Goal: Task Accomplishment & Management: Complete application form

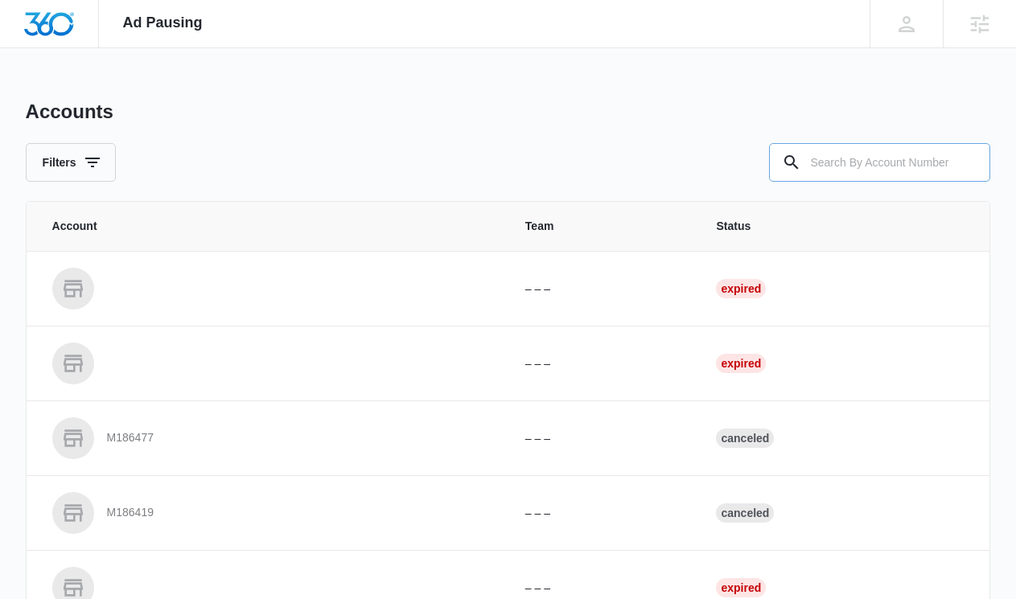
click at [845, 167] on input "text" at bounding box center [879, 162] width 221 height 39
paste input "M327444"
type input "M327444"
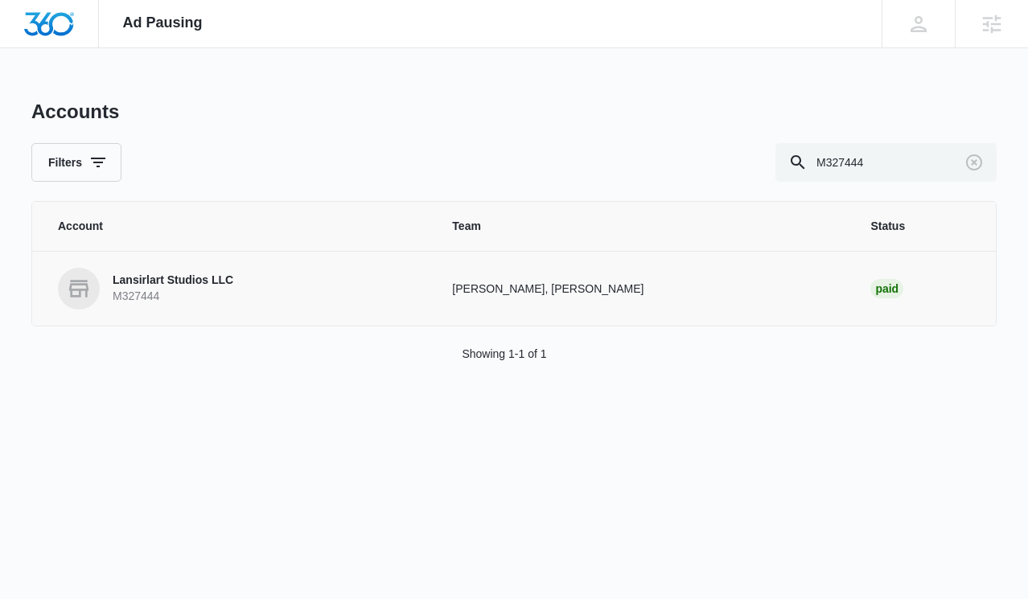
click at [166, 281] on p "Lansirlart Studios LLC" at bounding box center [173, 281] width 121 height 16
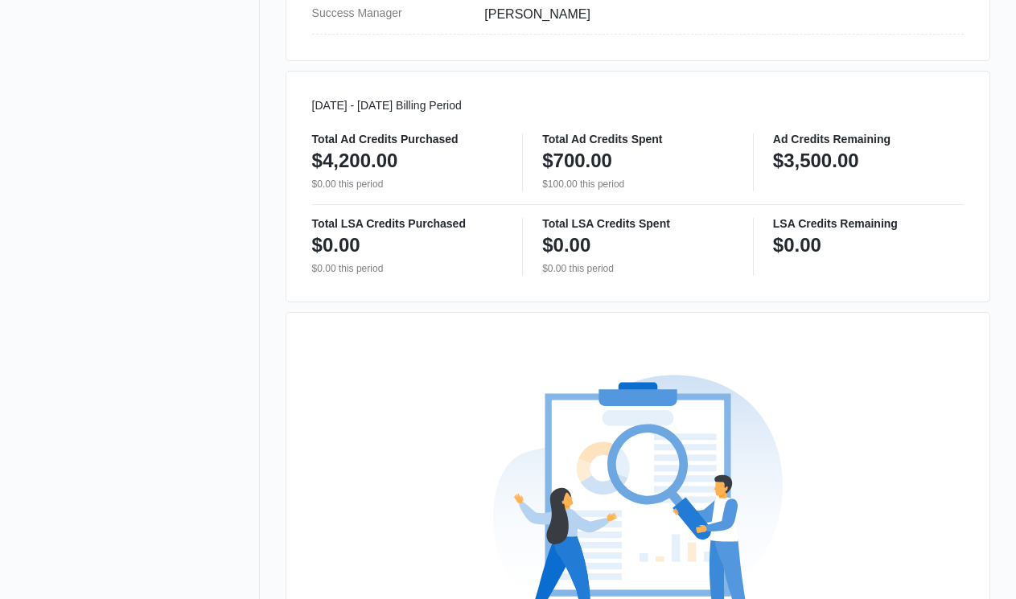
scroll to position [1011, 0]
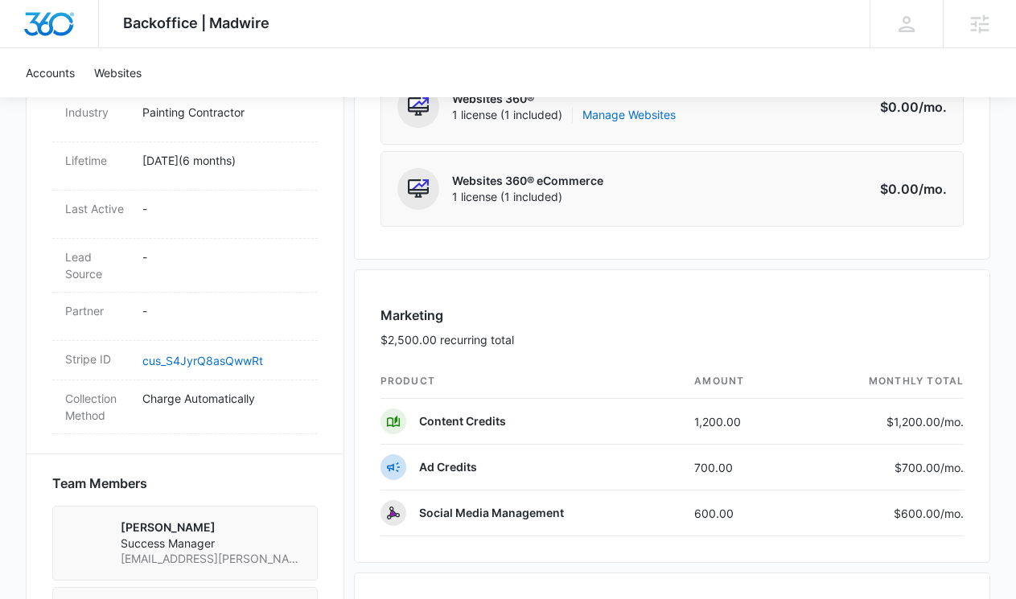
scroll to position [817, 0]
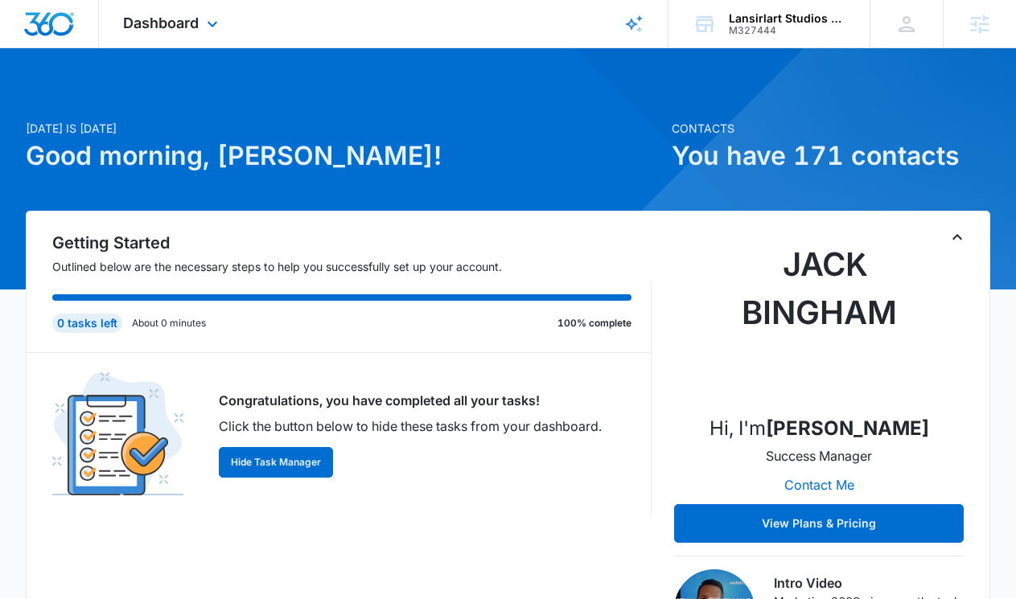
click at [199, 30] on div "Dashboard Apps Reputation Websites Forms CRM Email Social Content Ads Intellige…" at bounding box center [172, 23] width 147 height 47
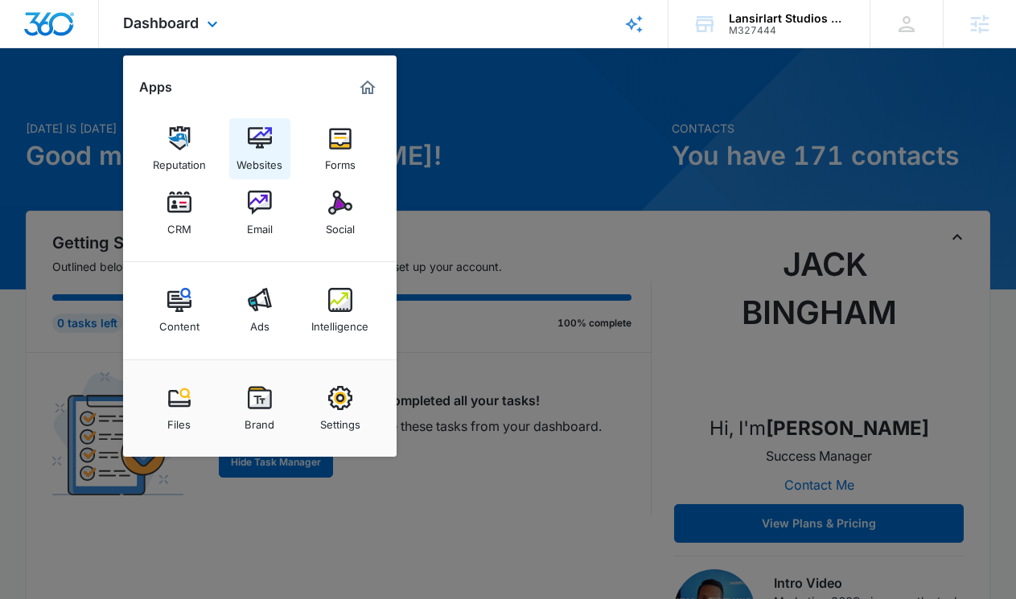
click at [257, 134] on img at bounding box center [260, 138] width 24 height 24
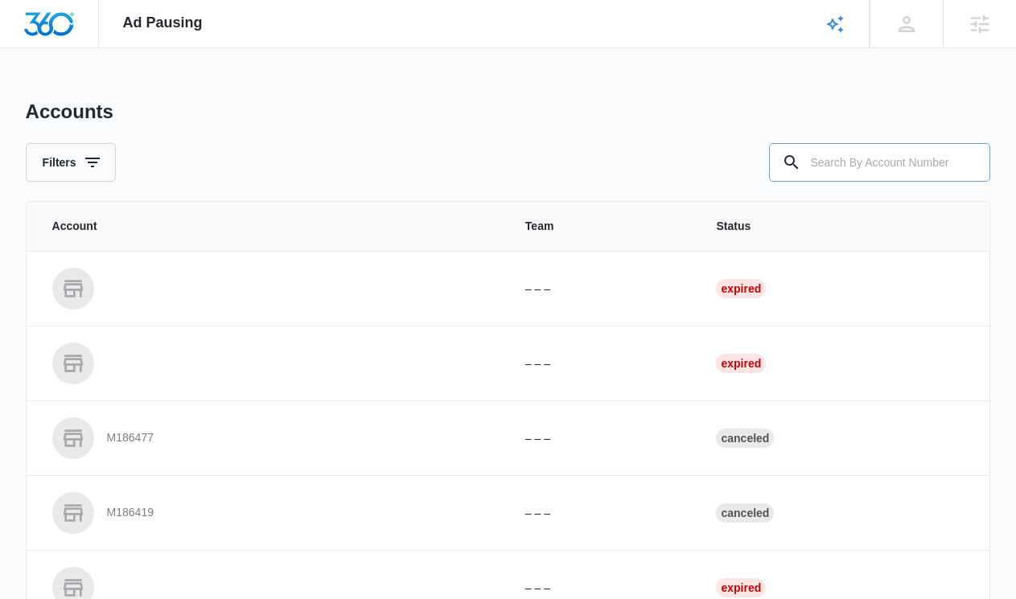
click at [924, 171] on input "text" at bounding box center [879, 162] width 221 height 39
paste input "M327444"
type input "M327444"
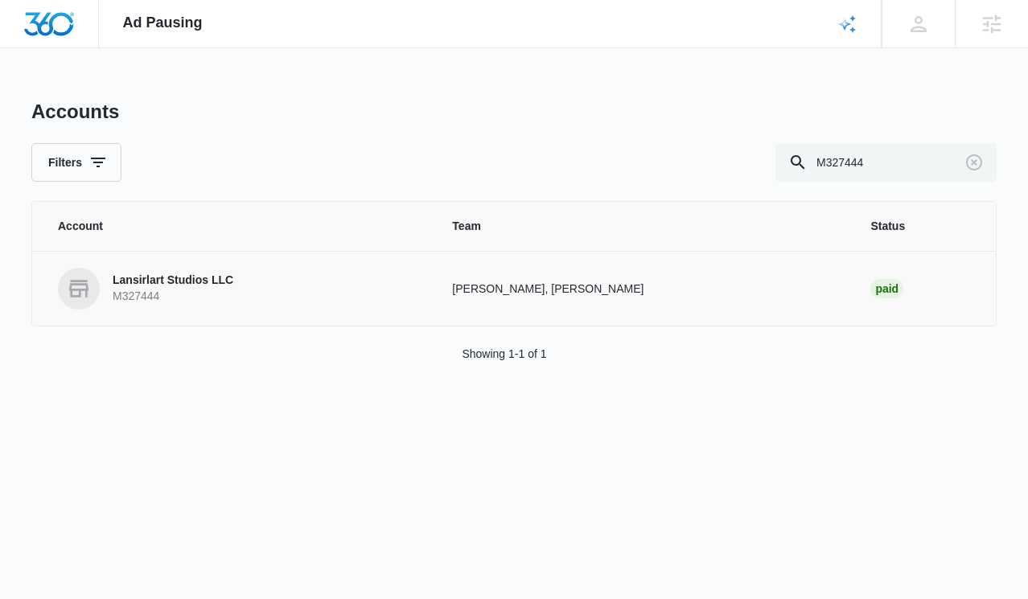
click at [170, 278] on p "Lansirlart Studios LLC" at bounding box center [173, 281] width 121 height 16
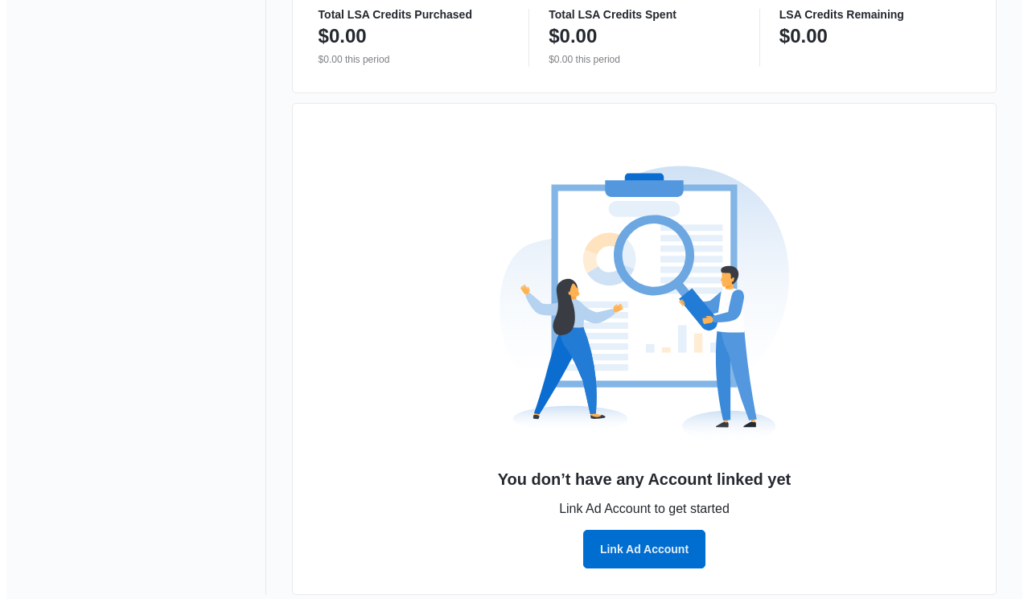
scroll to position [1011, 0]
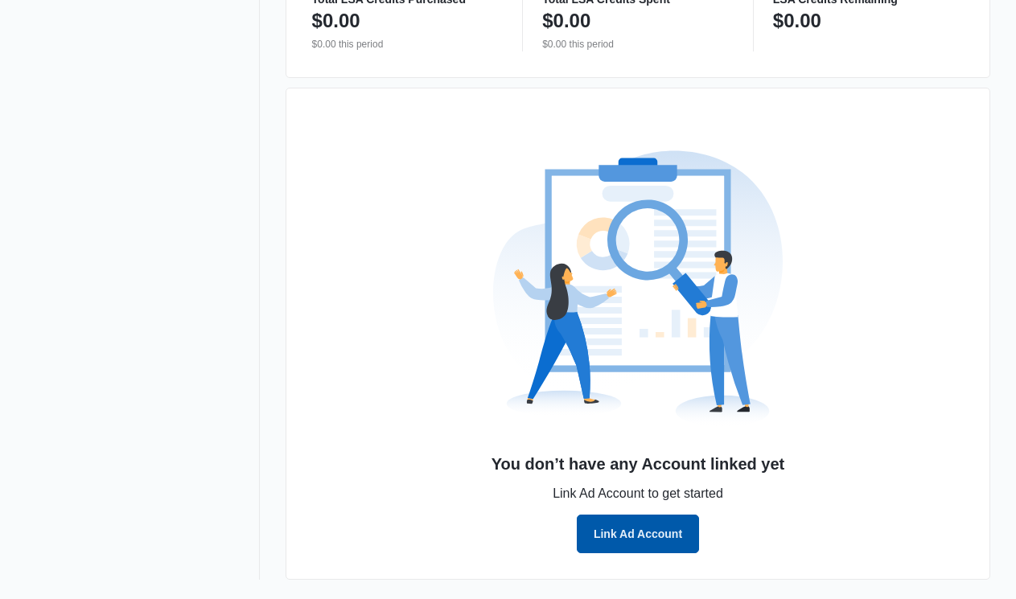
click at [656, 531] on button "Link Ad Account" at bounding box center [638, 534] width 122 height 39
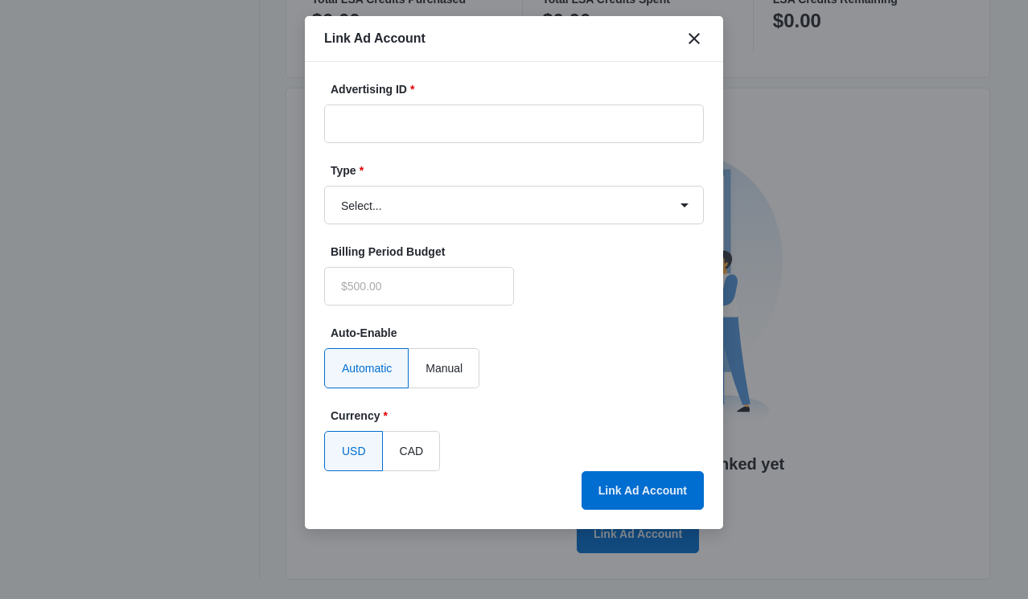
type input "$0.00"
click at [444, 147] on form "Advertising ID * Type * Select... Bing Ads Facebook Ads Google Ads Billing Peri…" at bounding box center [514, 276] width 380 height 390
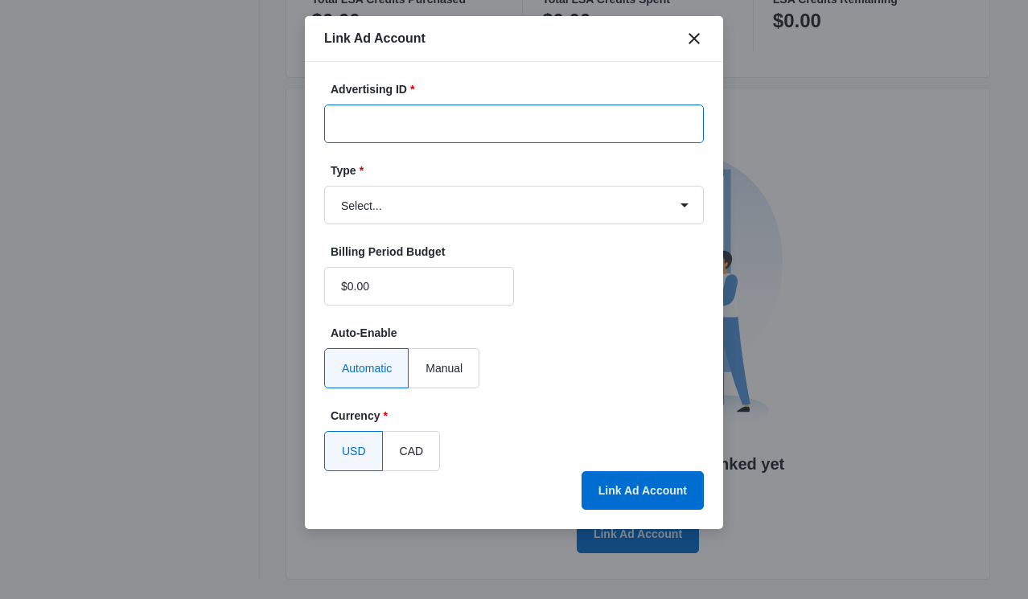
click at [442, 133] on input "Advertising ID *" at bounding box center [514, 124] width 380 height 39
paste input "115-947-0144"
type input "115-947-0144"
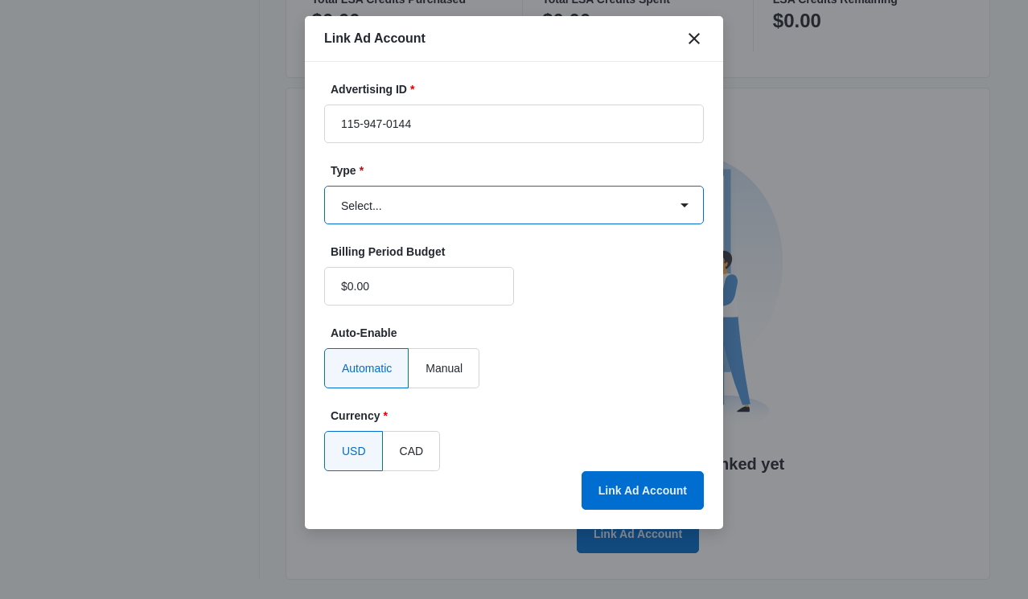
click at [461, 212] on select "Select... Bing Ads Facebook Ads Google Ads" at bounding box center [514, 205] width 380 height 39
select select "google"
click at [324, 186] on select "Select... Bing Ads Facebook Ads Google Ads" at bounding box center [514, 205] width 380 height 39
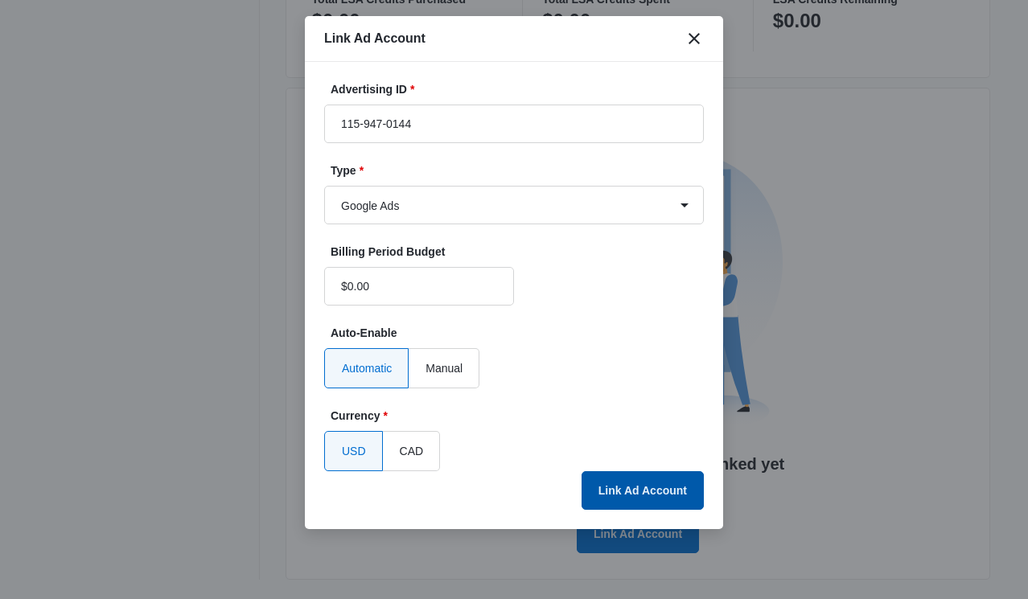
click at [619, 490] on button "Link Ad Account" at bounding box center [643, 490] width 122 height 39
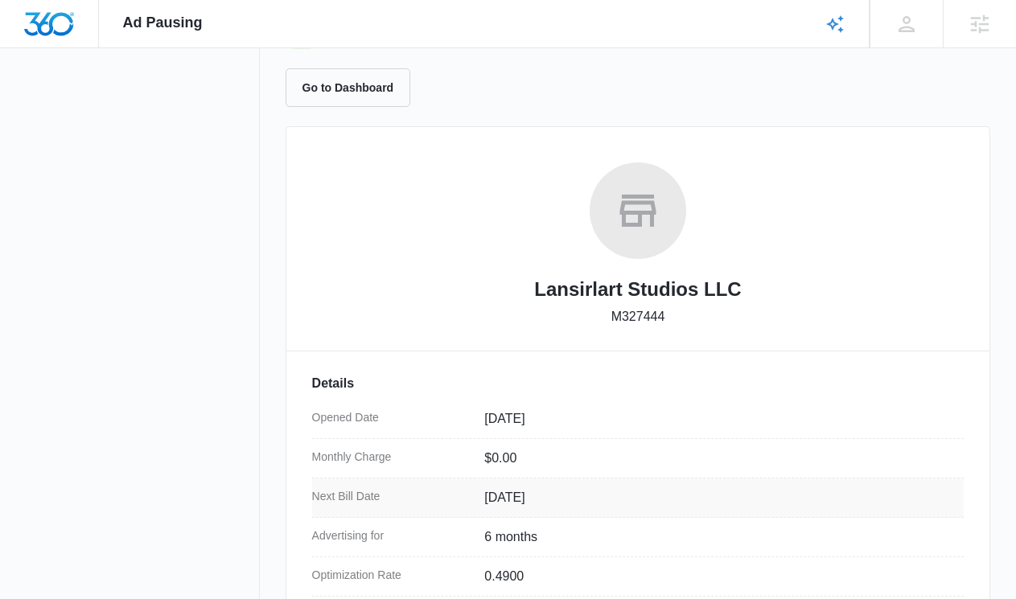
scroll to position [0, 0]
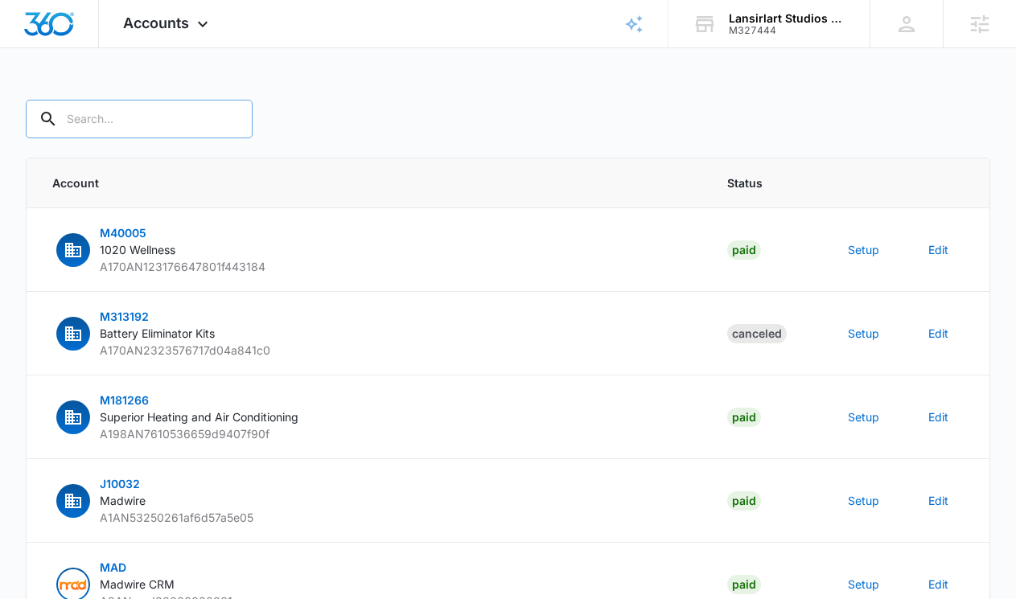
click at [98, 115] on input "text" at bounding box center [139, 119] width 227 height 39
paste input "M327444 - Lansirlart Studios LLC"
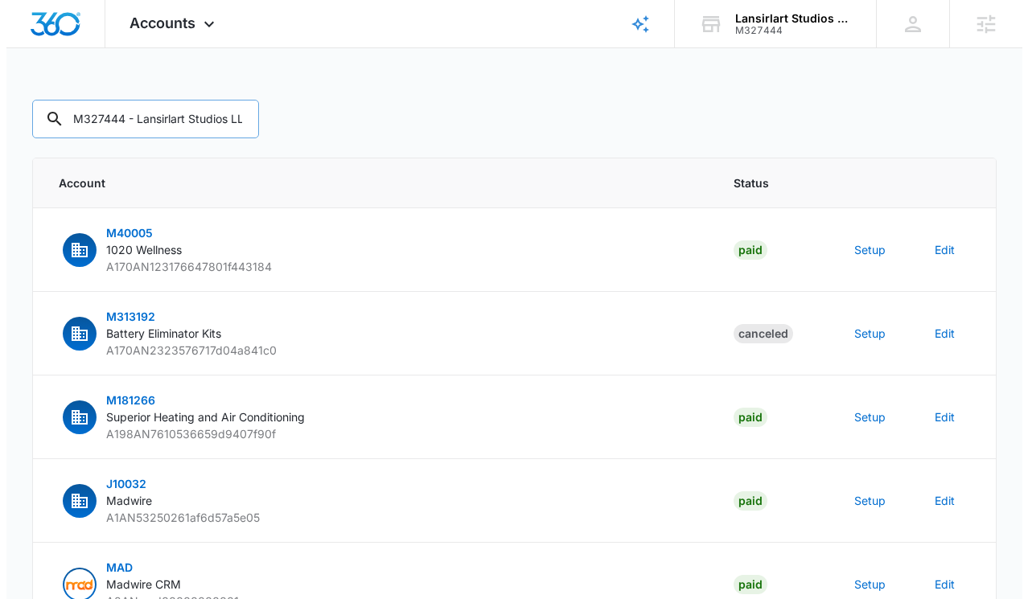
scroll to position [0, 51]
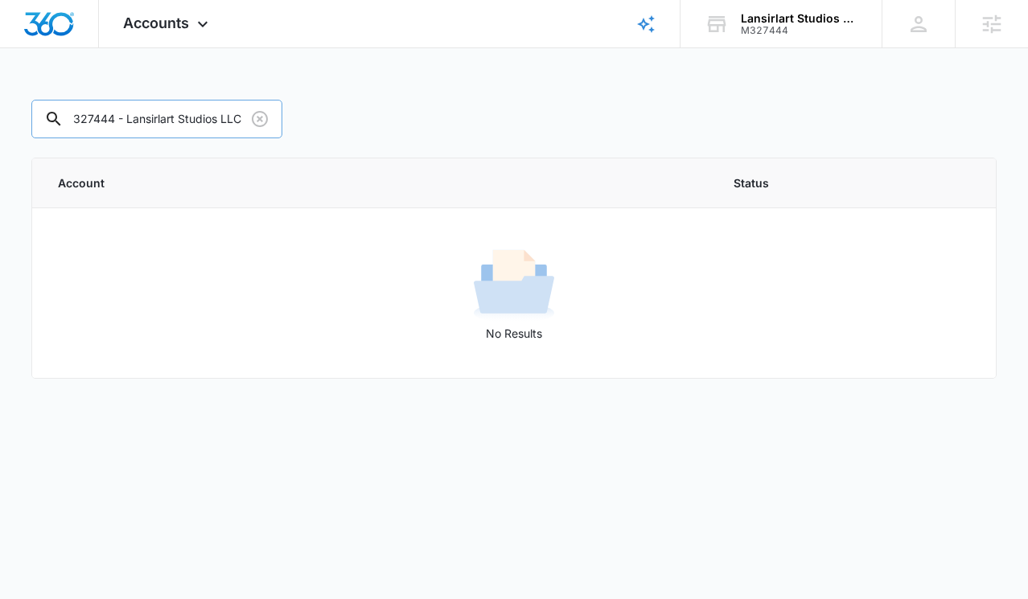
click at [74, 119] on input "M327444 - Lansirlart Studios LLC" at bounding box center [156, 119] width 251 height 39
drag, startPoint x: 74, startPoint y: 119, endPoint x: 209, endPoint y: 131, distance: 135.7
click at [209, 131] on div "M327444 - Lansirlart Studios LLC" at bounding box center [156, 119] width 251 height 39
type input "M327444"
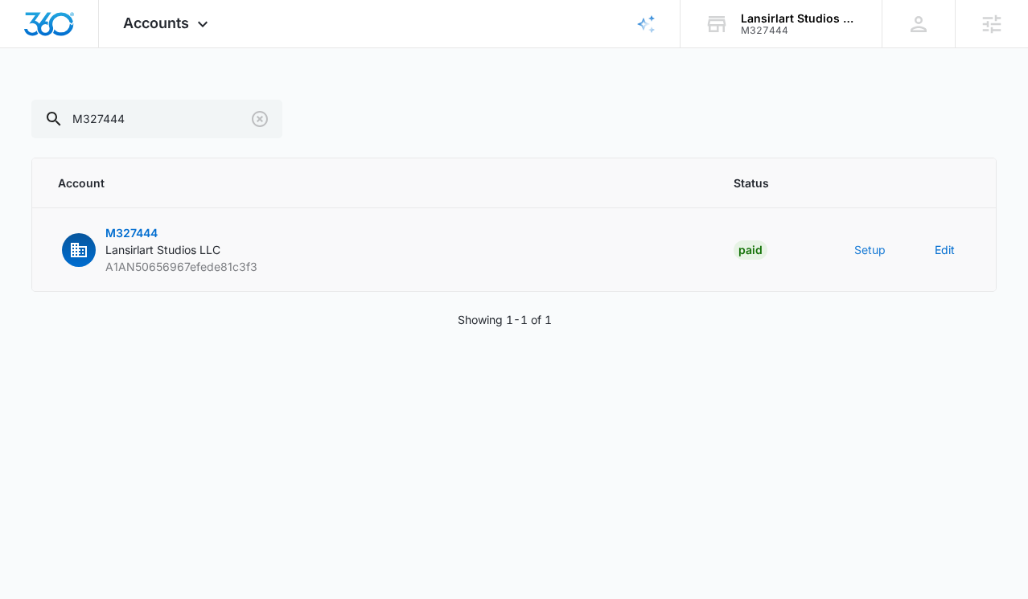
click at [875, 247] on button "Setup" at bounding box center [869, 249] width 31 height 17
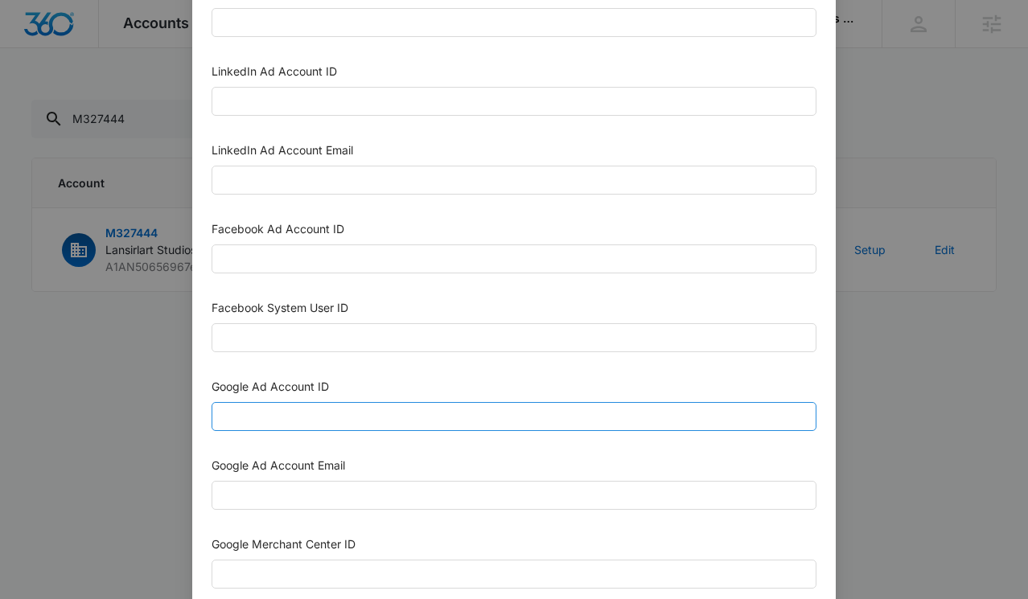
scroll to position [176, 0]
click at [355, 422] on input "Google Ad Account ID" at bounding box center [514, 415] width 605 height 29
paste input "M327444 - Lansirlart Studios LLC"
click at [353, 413] on input "M327444 - Lansirlart Studios LLC" at bounding box center [514, 415] width 605 height 29
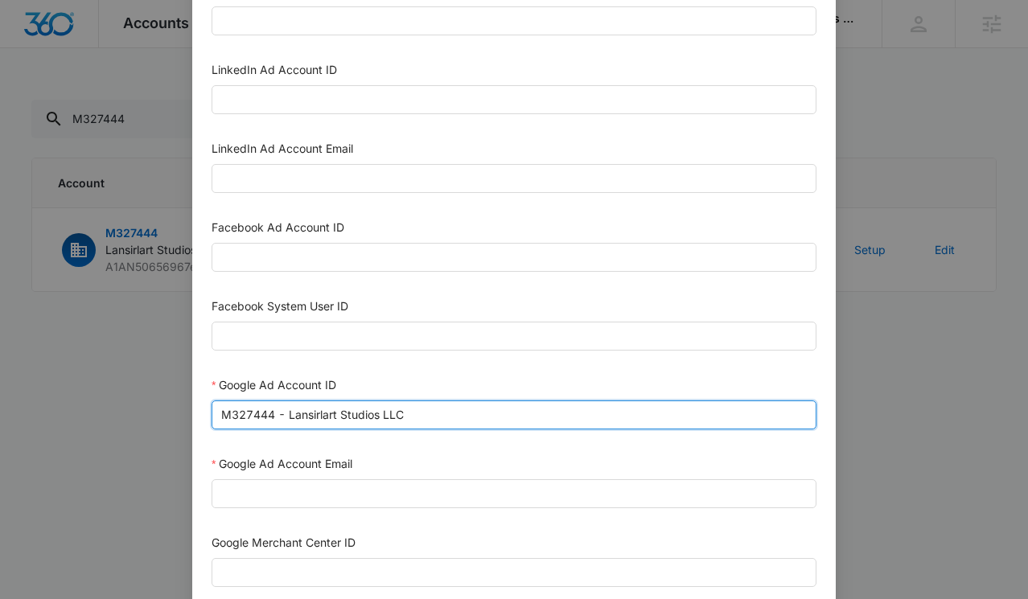
click at [353, 413] on input "M327444 - Lansirlart Studios LLC" at bounding box center [514, 415] width 605 height 29
paste input "115-947-0144"
type input "115-947-0144"
click at [362, 409] on input "115-947-0144" at bounding box center [514, 415] width 605 height 29
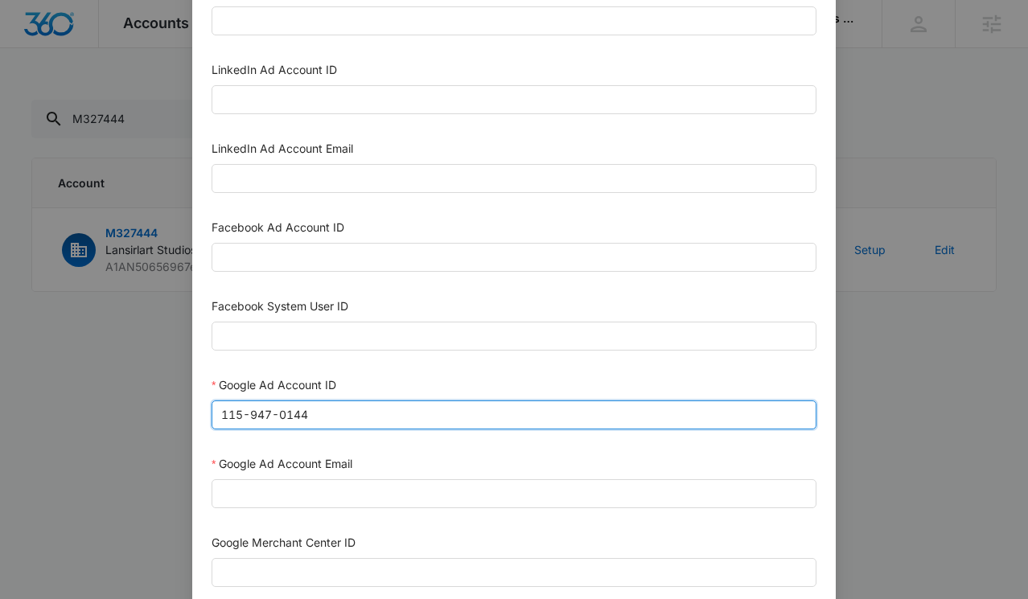
click at [362, 409] on input "115-947-0144" at bounding box center [514, 415] width 605 height 29
click at [360, 414] on input "Google Ad Account ID" at bounding box center [514, 415] width 605 height 29
paste input "115-947-0144"
click at [217, 415] on input "115-947-0144" at bounding box center [514, 415] width 605 height 29
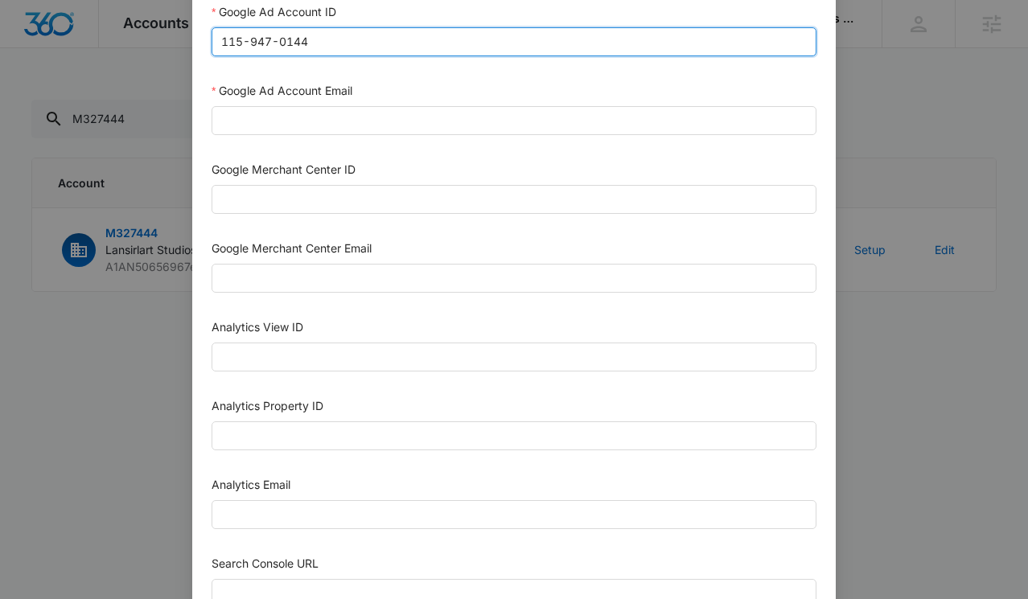
scroll to position [576, 0]
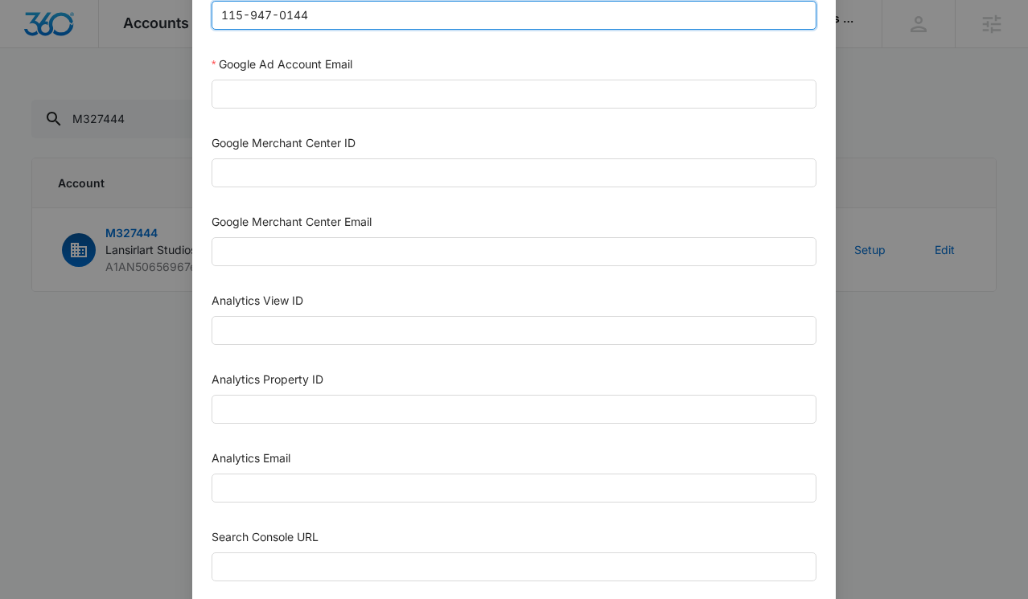
type input "115-947-0144"
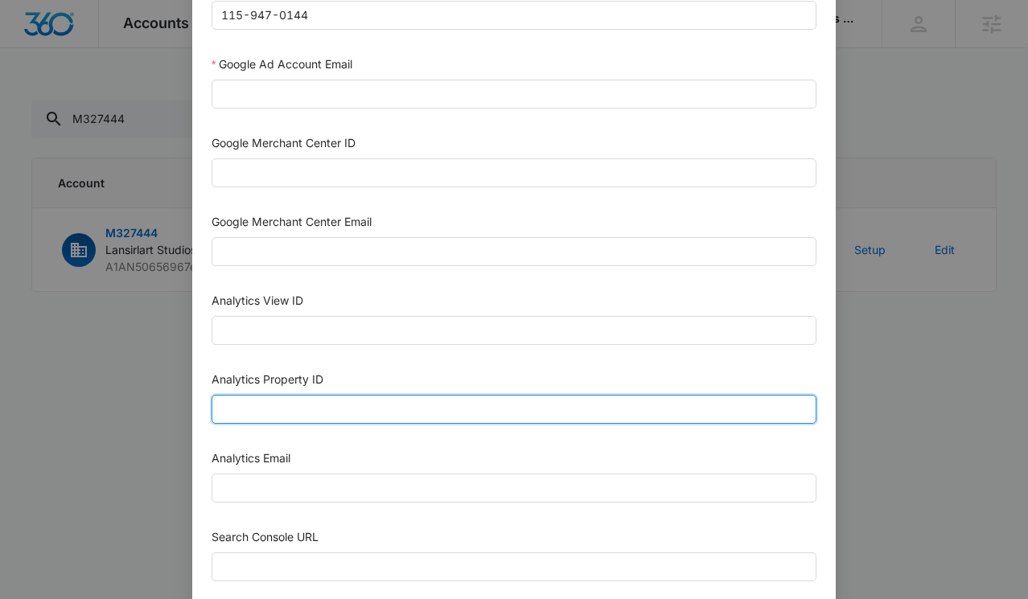
click at [277, 405] on input "Analytics Property ID" at bounding box center [514, 409] width 605 height 29
paste input "507636388"
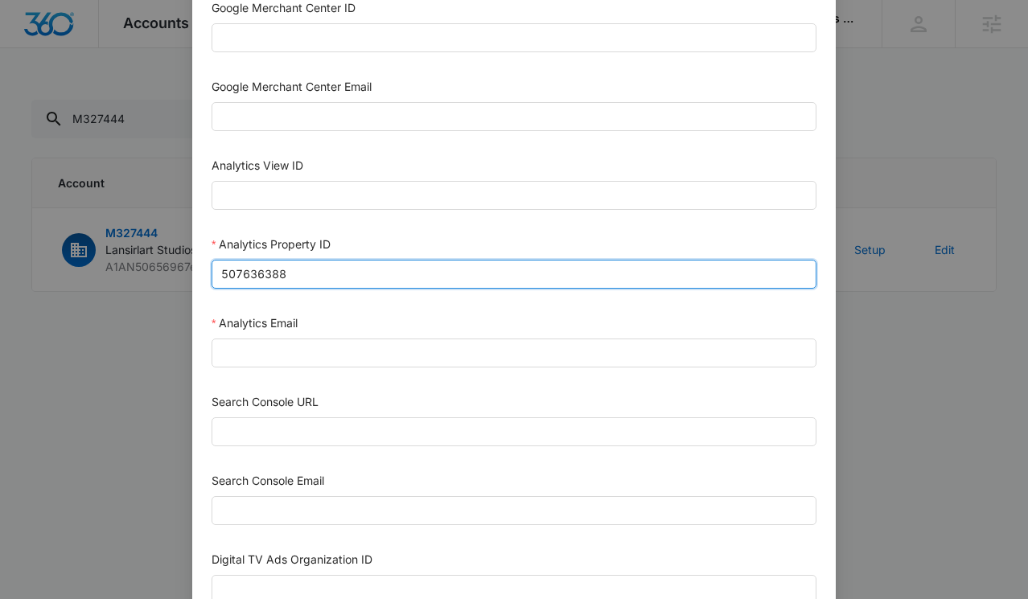
scroll to position [720, 0]
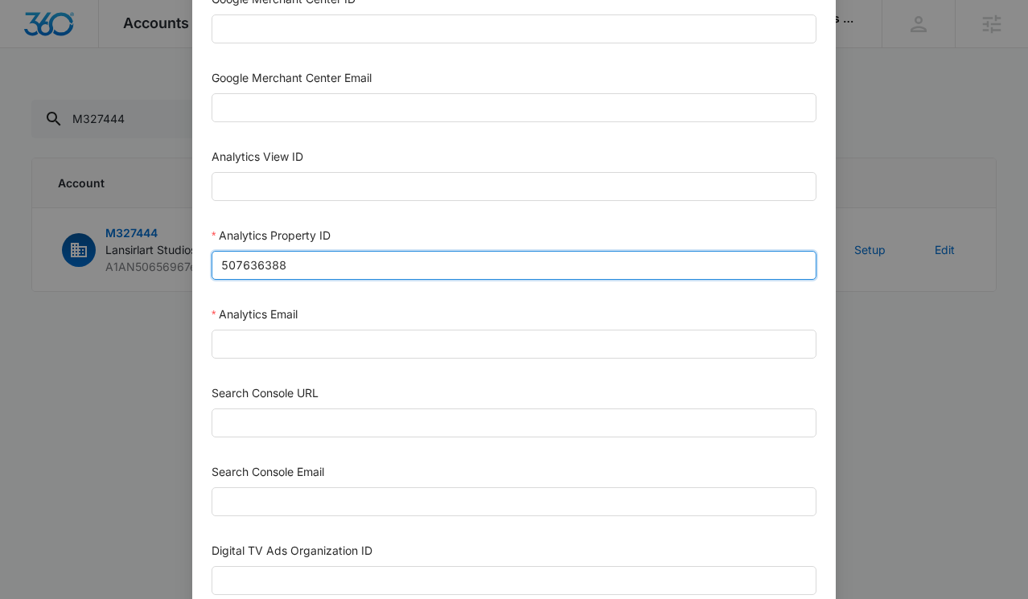
type input "507636388"
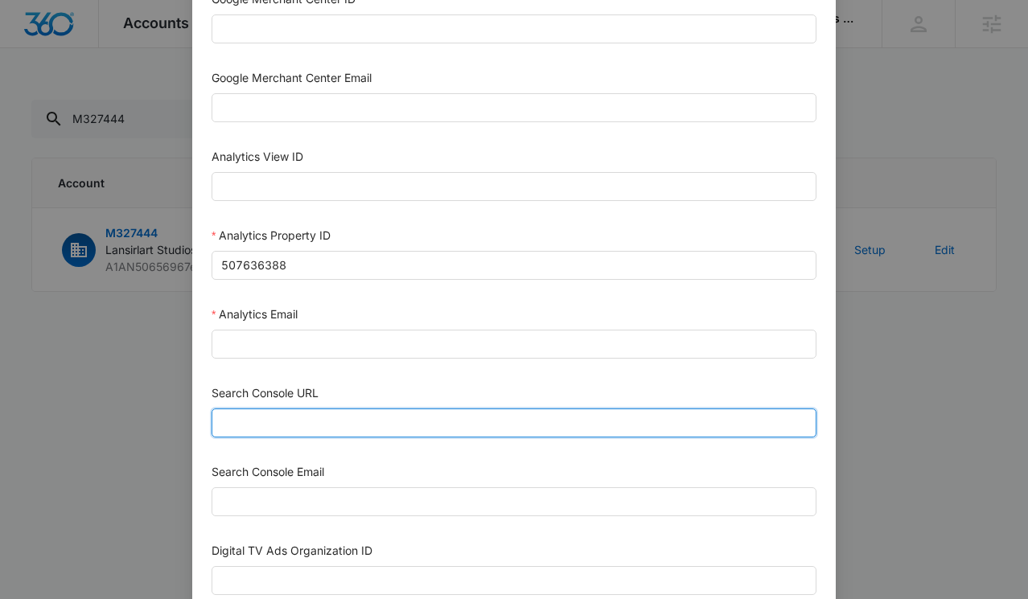
click at [249, 417] on input "Search Console URL" at bounding box center [514, 423] width 605 height 29
paste input "[URL][DOMAIN_NAME]"
type input "[URL][DOMAIN_NAME]"
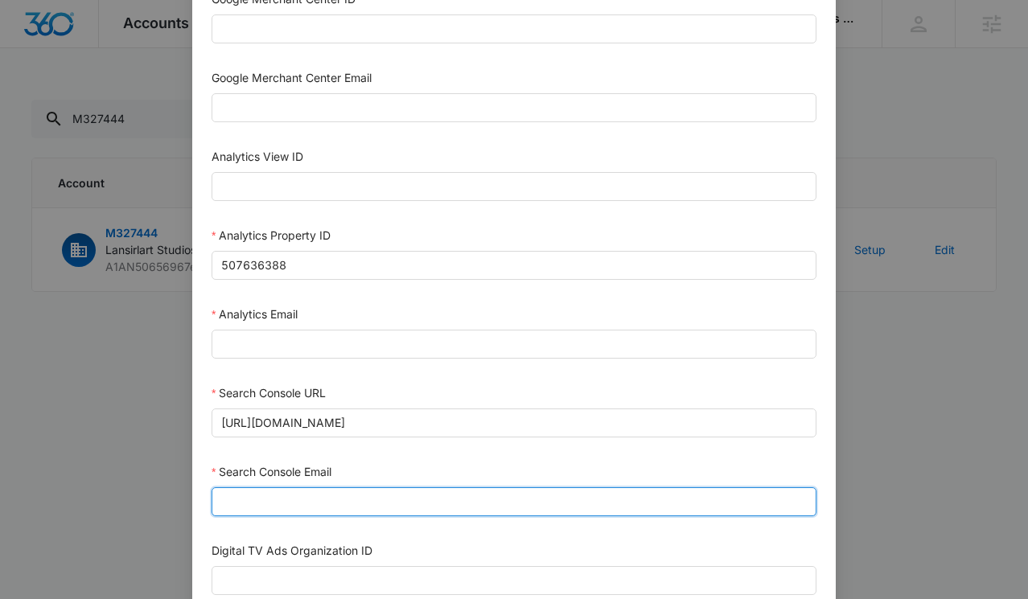
click at [229, 500] on input "Search Console Email" at bounding box center [514, 502] width 605 height 29
paste input "[EMAIL_ADDRESS][DOMAIN_NAME]"
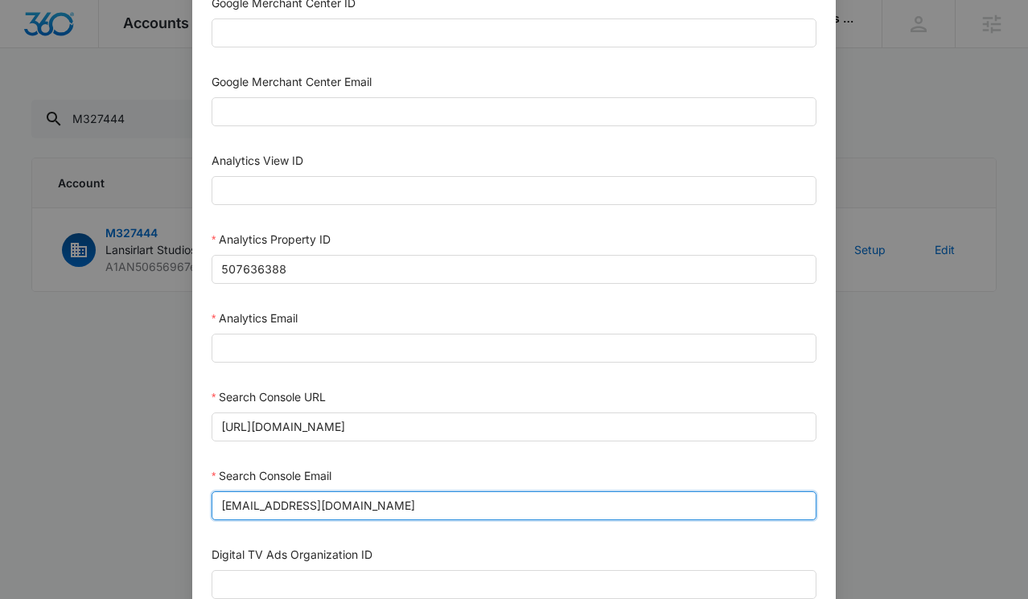
scroll to position [714, 0]
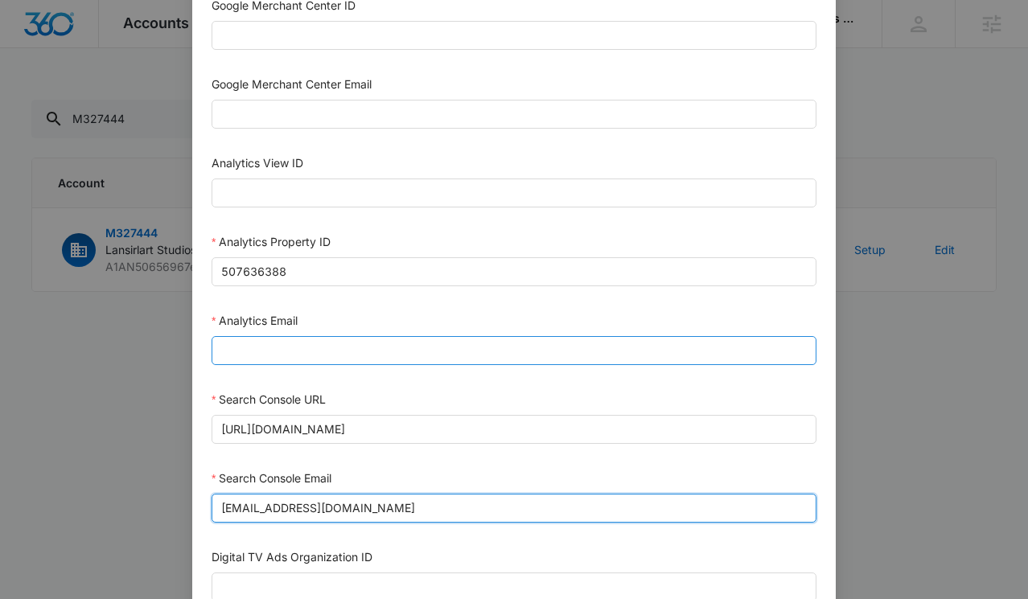
type input "[EMAIL_ADDRESS][DOMAIN_NAME]"
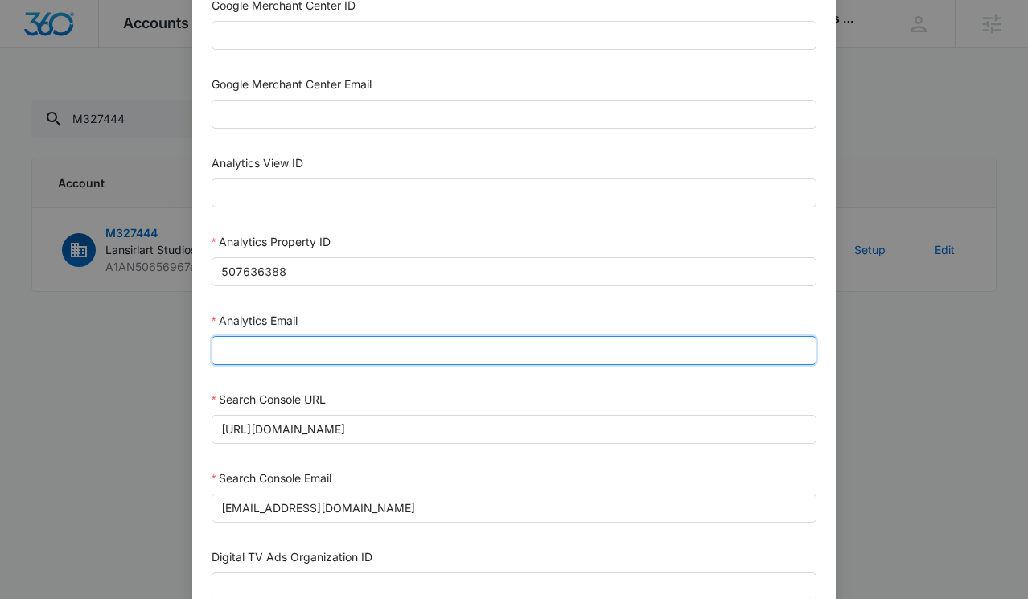
click at [271, 355] on input "Analytics Email" at bounding box center [514, 350] width 605 height 29
paste input "[EMAIL_ADDRESS][DOMAIN_NAME]"
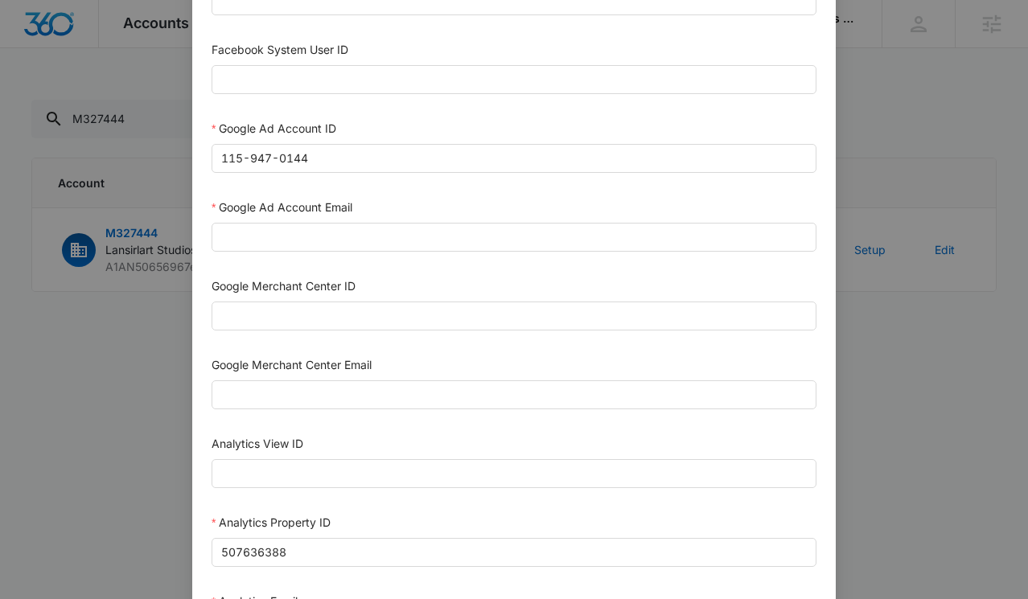
scroll to position [397, 0]
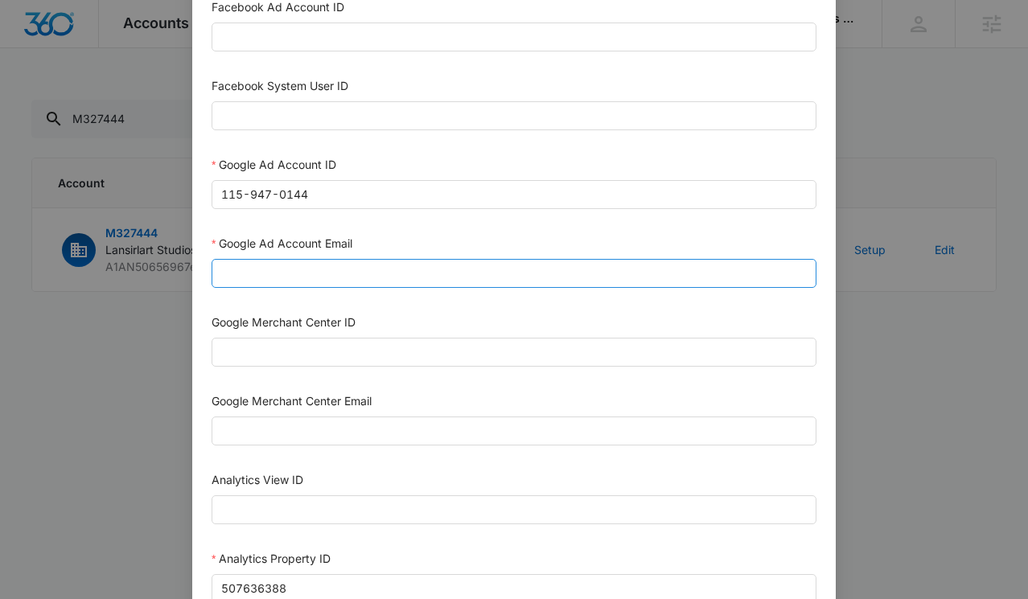
type input "[EMAIL_ADDRESS][DOMAIN_NAME]"
click at [328, 276] on input "Google Ad Account Email" at bounding box center [514, 273] width 605 height 29
paste input "[EMAIL_ADDRESS][DOMAIN_NAME]"
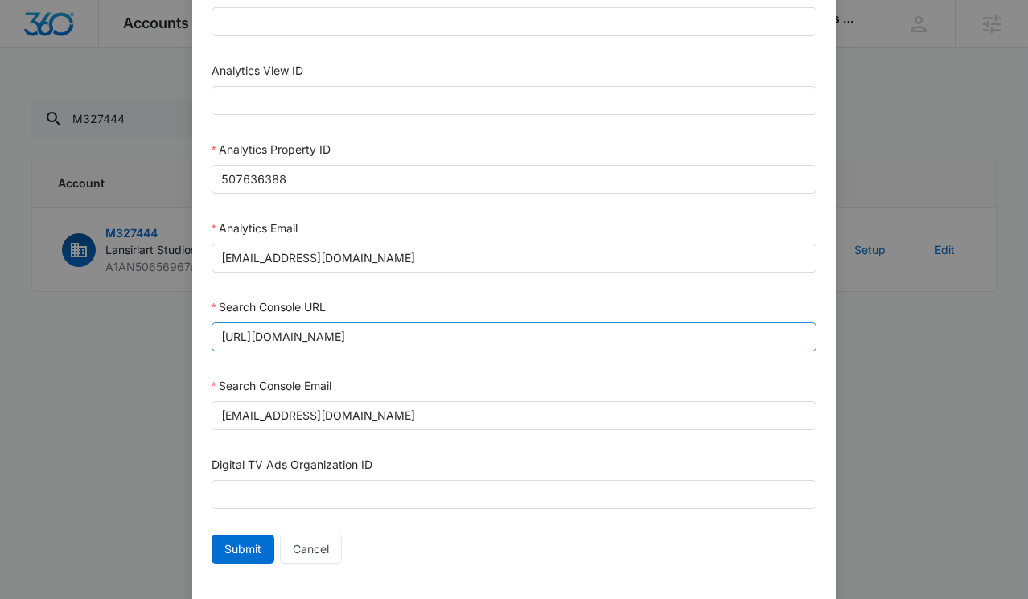
scroll to position [835, 0]
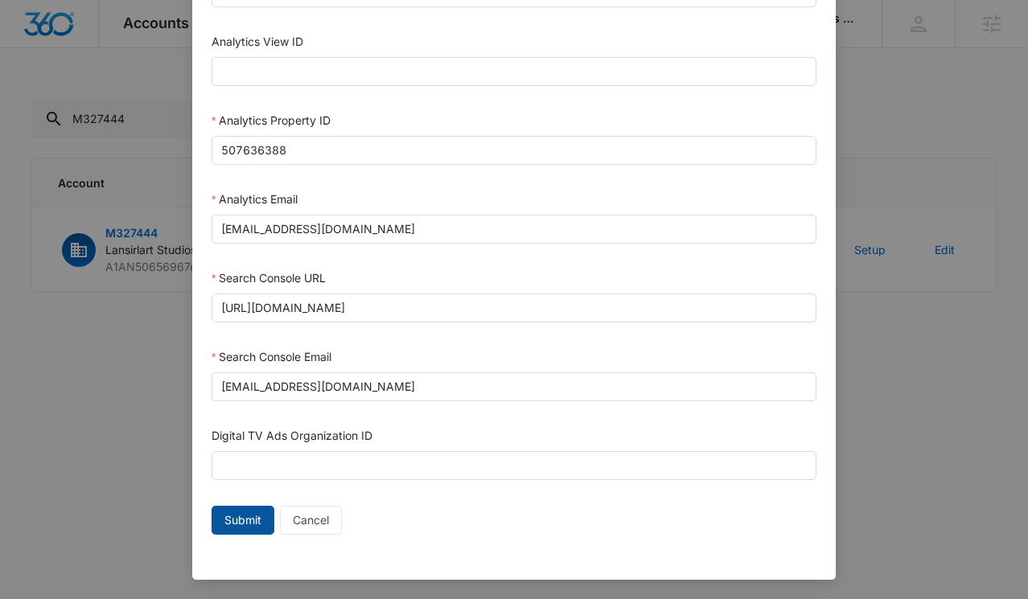
type input "[EMAIL_ADDRESS][DOMAIN_NAME]"
click at [231, 525] on span "Submit" at bounding box center [242, 521] width 37 height 18
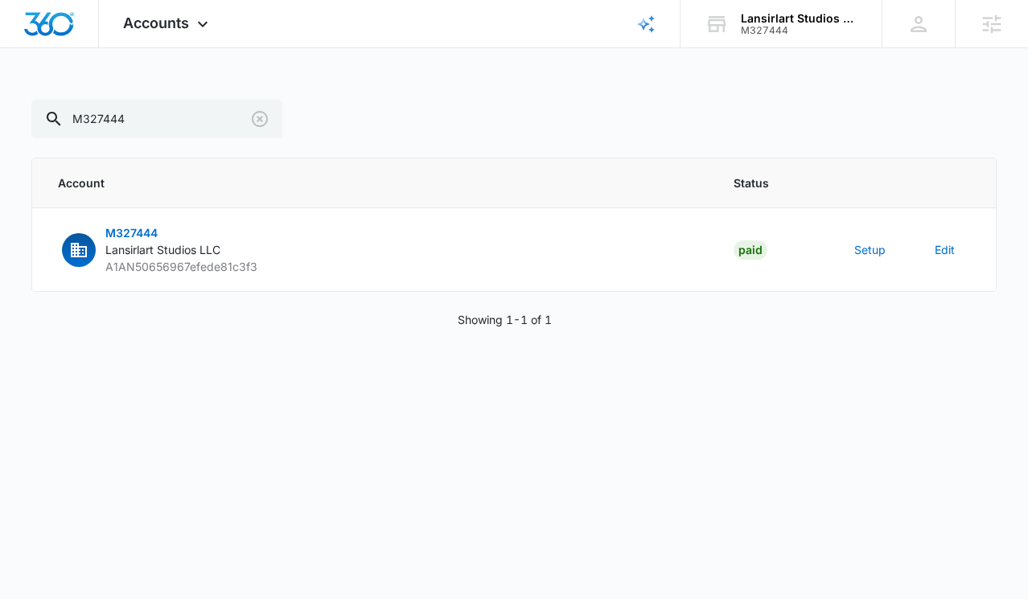
scroll to position [819, 0]
